Goal: Navigation & Orientation: Find specific page/section

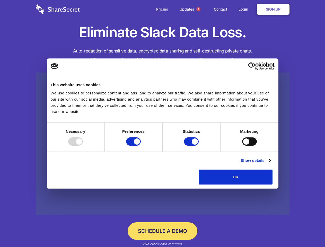
click at [83, 145] on div at bounding box center [75, 141] width 15 height 8
click at [141, 145] on input "Preferences" at bounding box center [133, 141] width 15 height 8
checkbox input "false"
click at [192, 145] on input "Statistics" at bounding box center [191, 141] width 15 height 8
checkbox input "false"
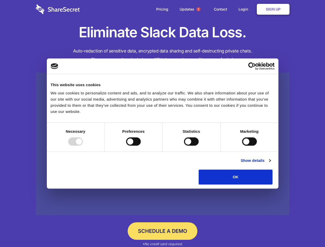
click at [242, 145] on input "Marketing" at bounding box center [249, 141] width 15 height 8
checkbox input "true"
click at [270, 163] on link "Show details" at bounding box center [255, 160] width 30 height 6
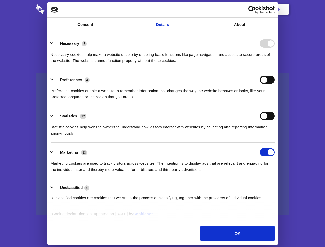
click at [274, 106] on li "Preferences 4 Preference cookies enable a website to remember information that …" at bounding box center [163, 88] width 224 height 36
click at [198, 9] on span "1" at bounding box center [198, 9] width 4 height 4
